Goal: Check status: Check status

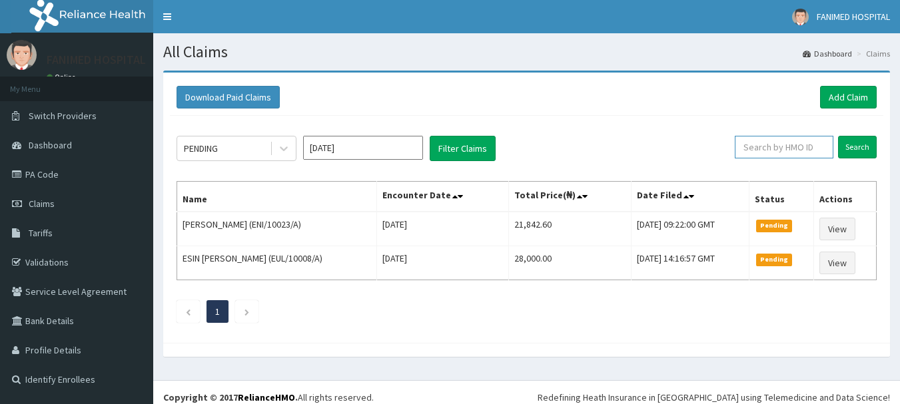
click at [774, 154] on input "text" at bounding box center [784, 147] width 99 height 23
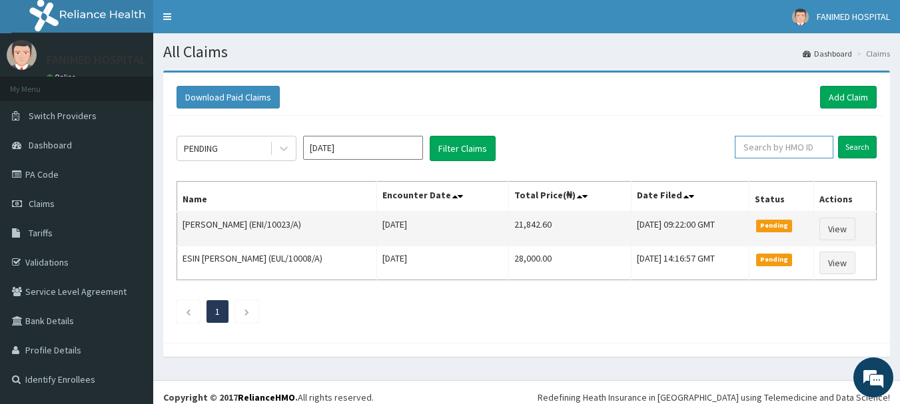
paste input "RET/14368/A"
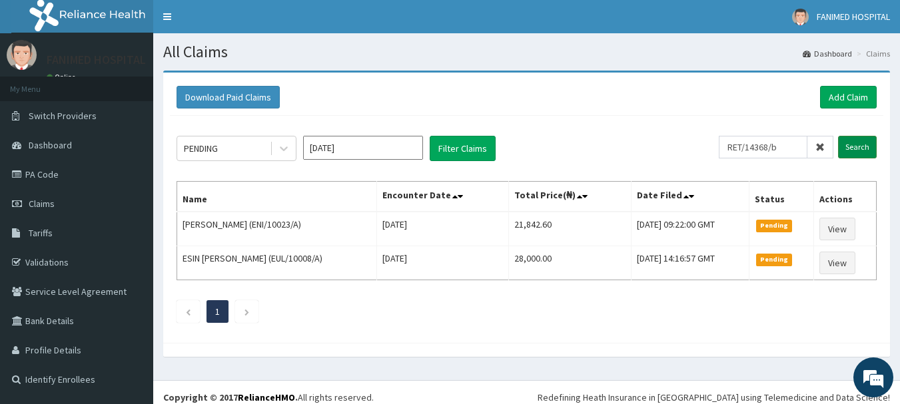
click at [848, 149] on input "Search" at bounding box center [857, 147] width 39 height 23
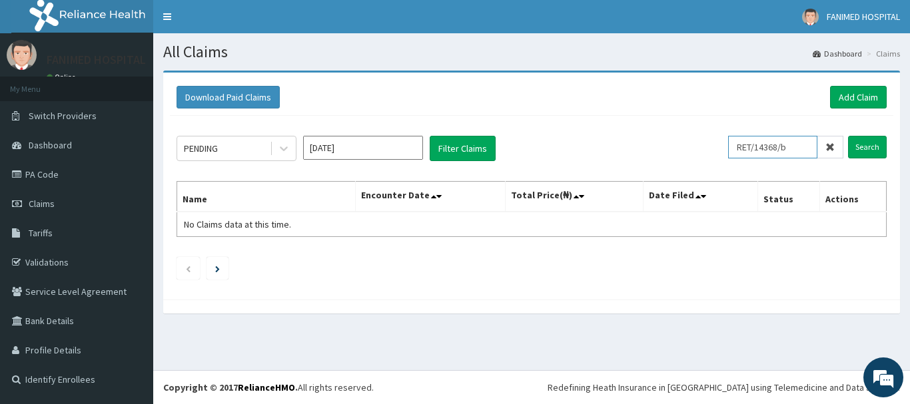
click at [805, 145] on input "RET/14368/b" at bounding box center [772, 147] width 89 height 23
type input "RET/14368/a"
click at [856, 146] on input "Search" at bounding box center [867, 147] width 39 height 23
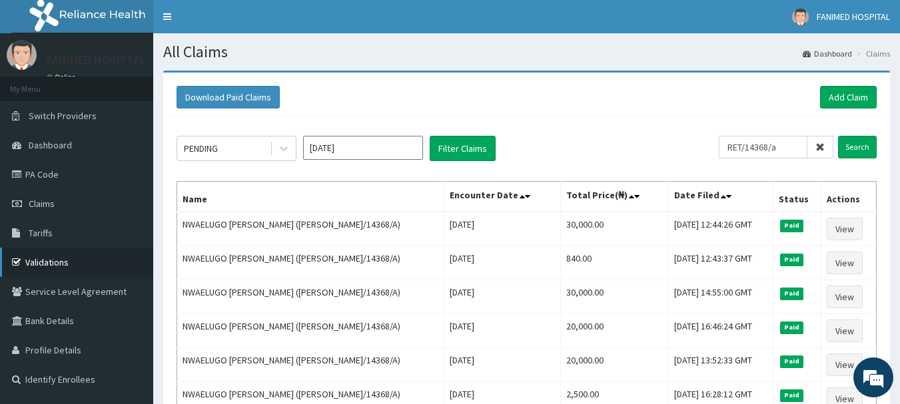
click at [36, 255] on link "Validations" at bounding box center [76, 262] width 153 height 29
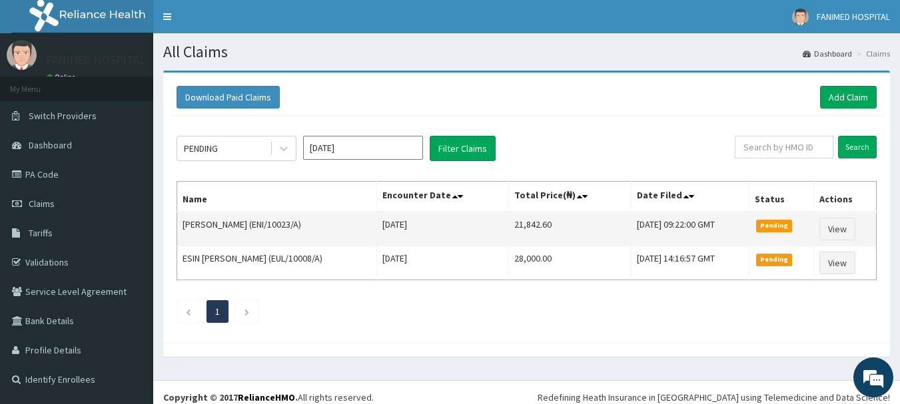
scroll to position [10, 0]
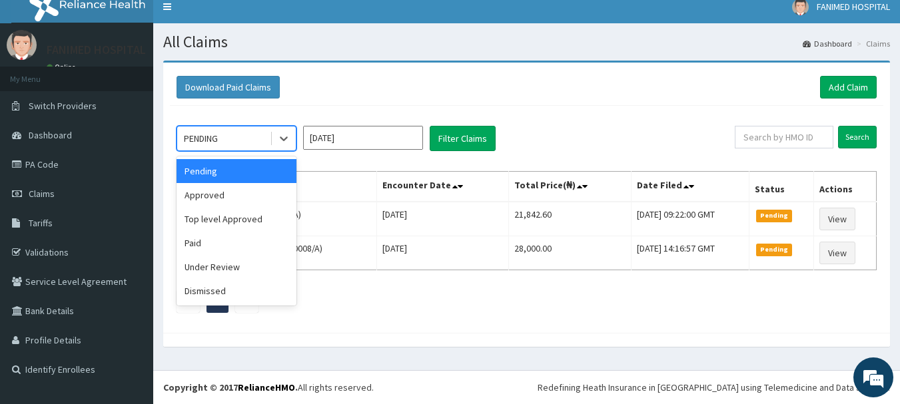
click at [241, 140] on div "PENDING" at bounding box center [223, 138] width 93 height 21
click at [227, 202] on div "Approved" at bounding box center [236, 195] width 120 height 24
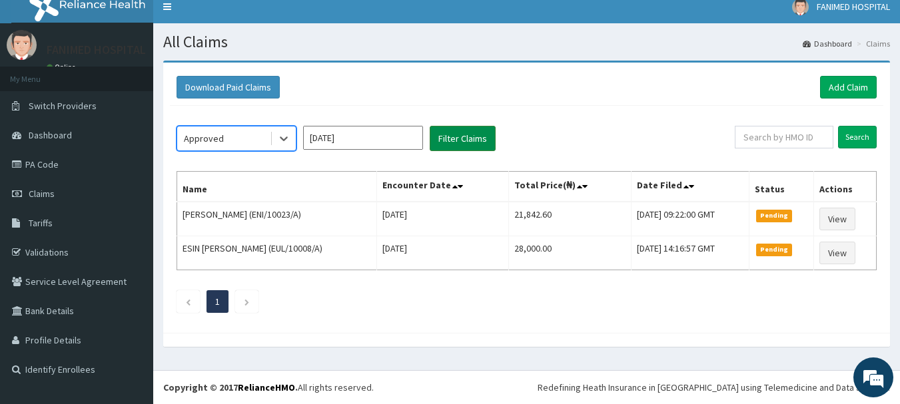
click at [460, 143] on button "Filter Claims" at bounding box center [463, 138] width 66 height 25
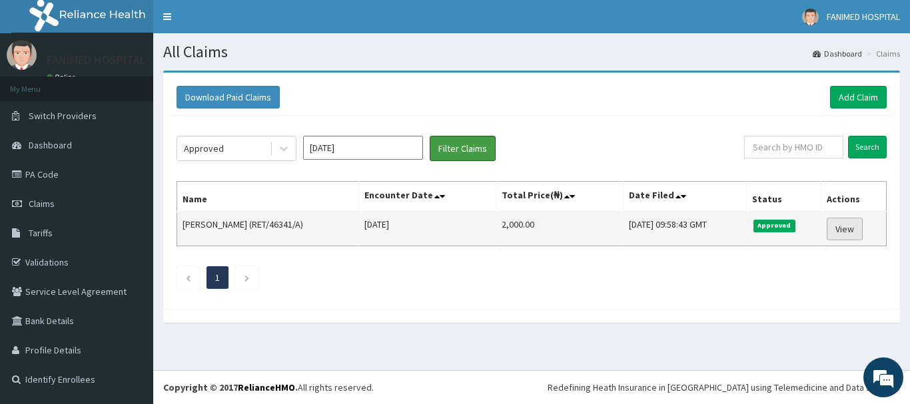
scroll to position [0, 0]
